Goal: Task Accomplishment & Management: Use online tool/utility

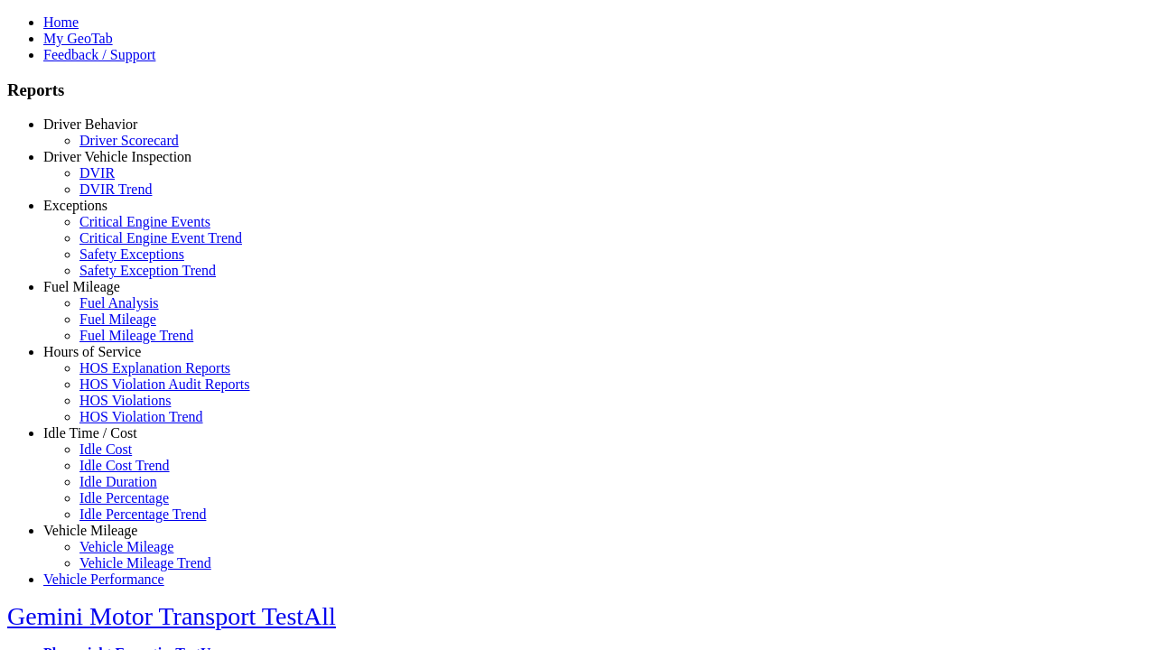
click at [104, 441] on link "Idle Time / Cost" at bounding box center [90, 432] width 94 height 15
click at [117, 457] on link "Idle Cost" at bounding box center [105, 449] width 52 height 15
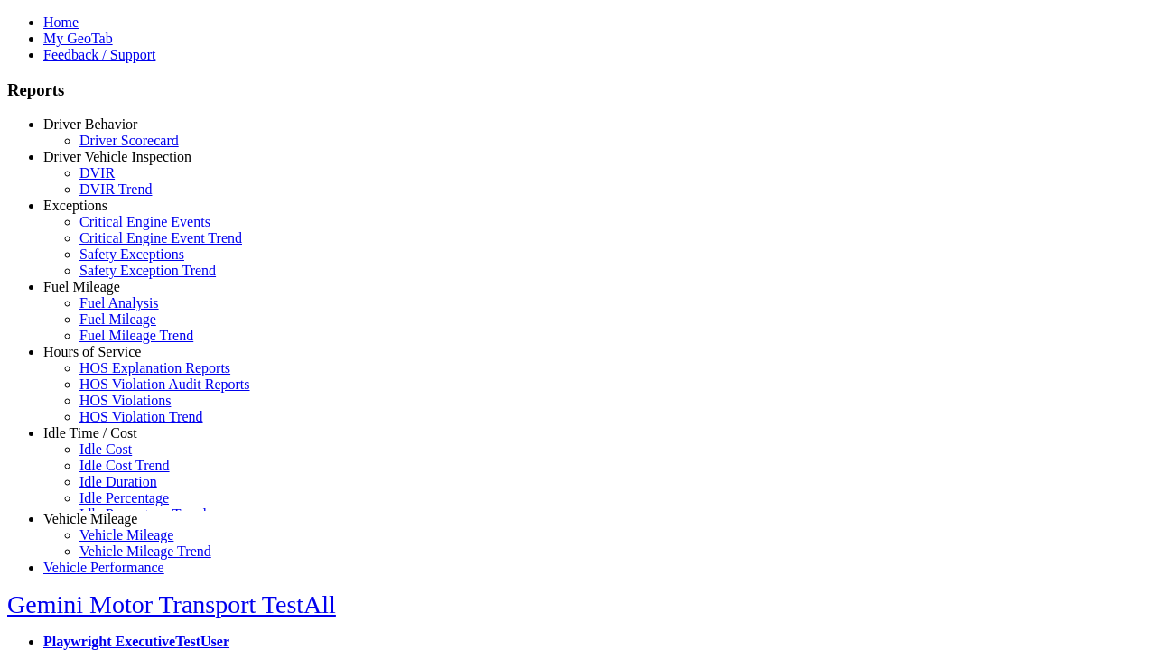
scroll to position [4, 0]
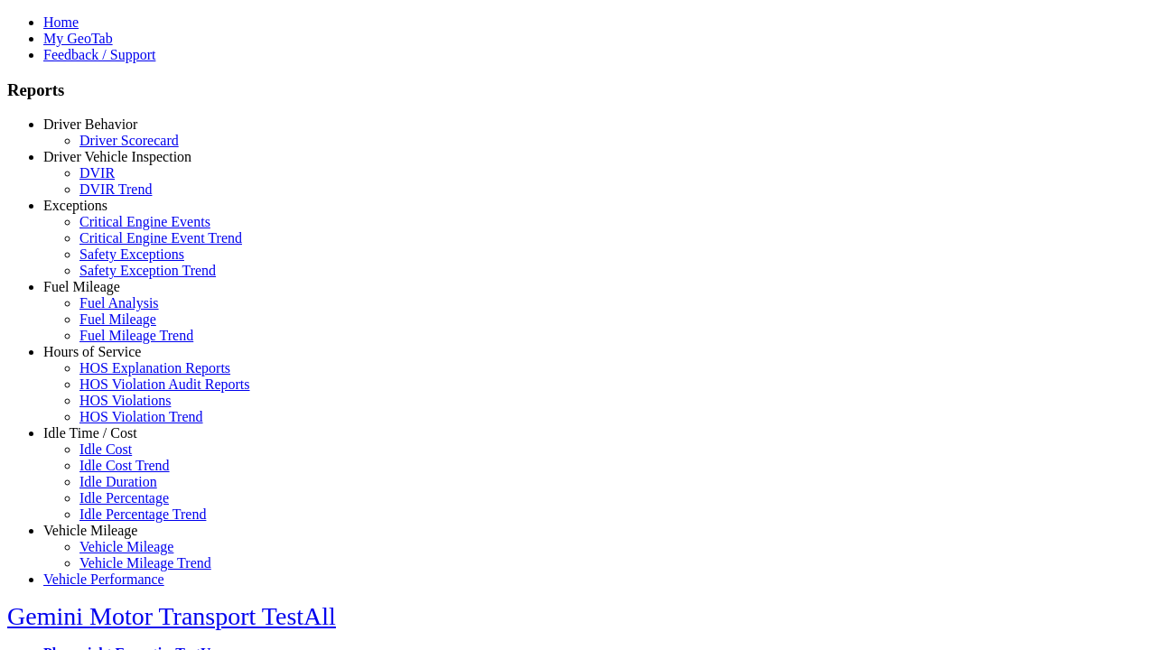
select select
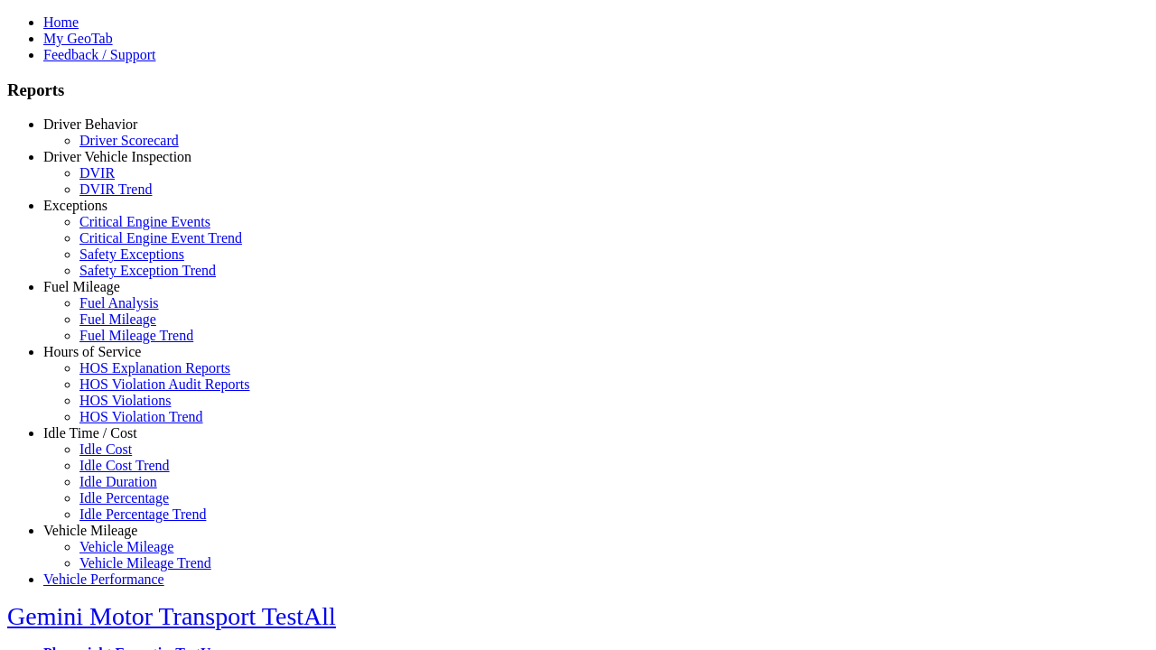
select select
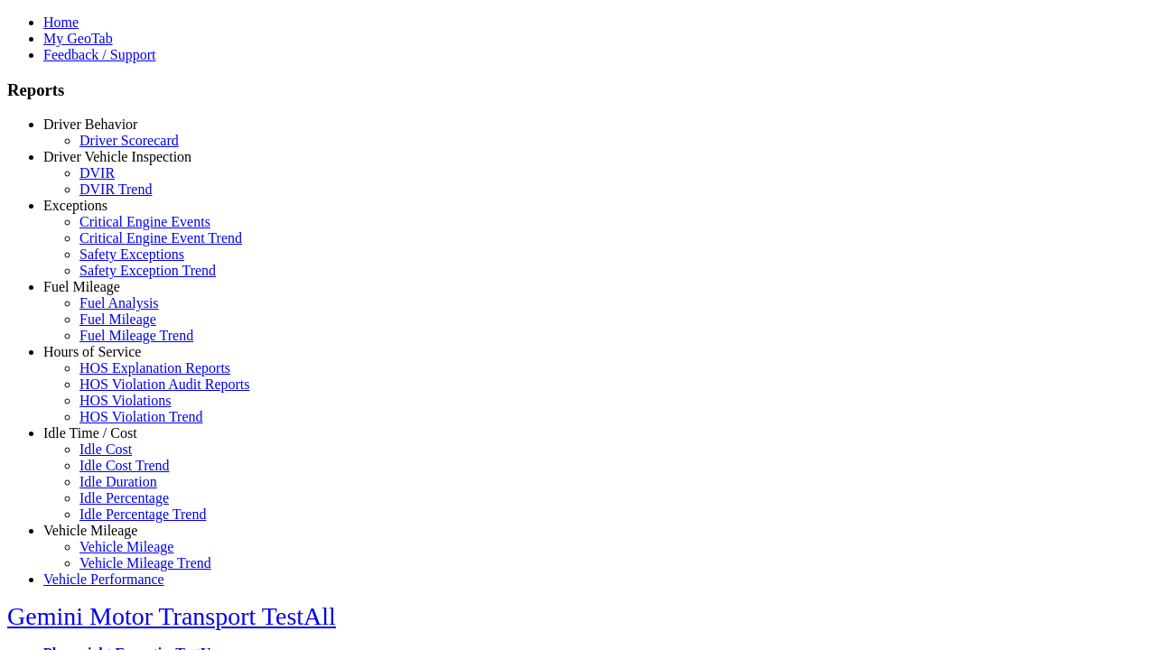
select select "**"
